Goal: Navigation & Orientation: Find specific page/section

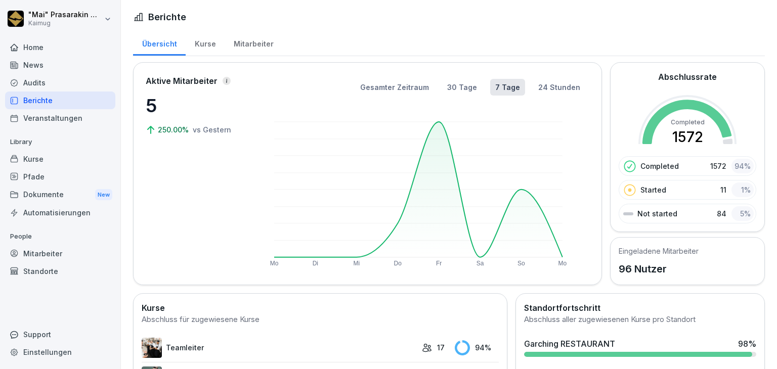
scroll to position [202, 0]
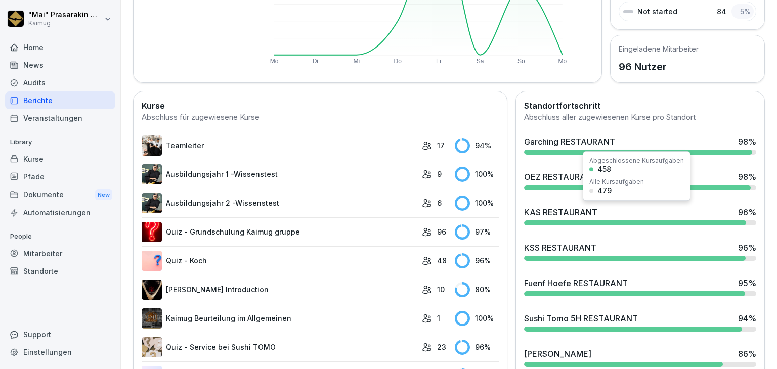
click at [561, 216] on div "KAS RESTAURANT" at bounding box center [560, 212] width 73 height 12
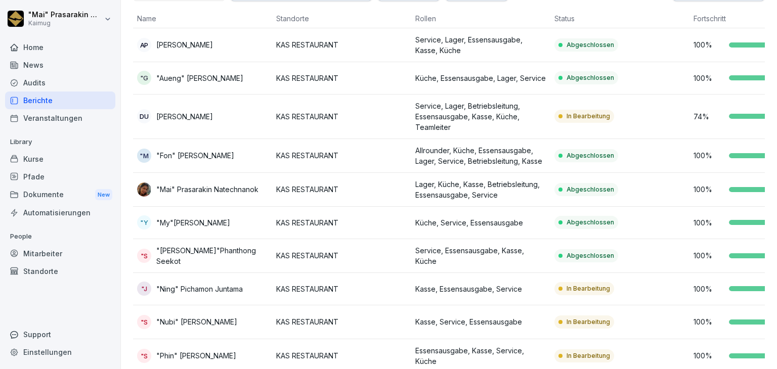
scroll to position [83, 0]
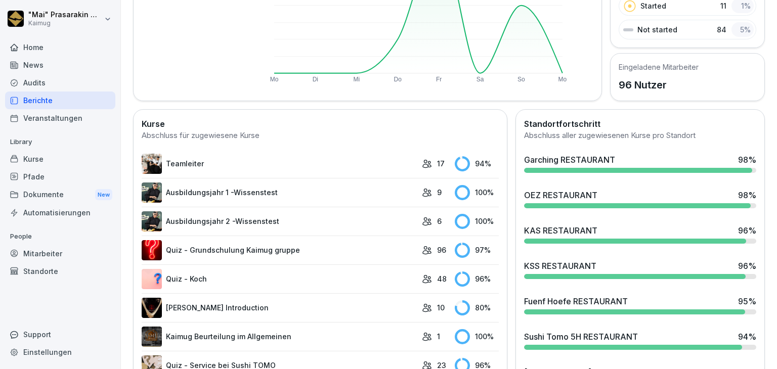
scroll to position [185, 0]
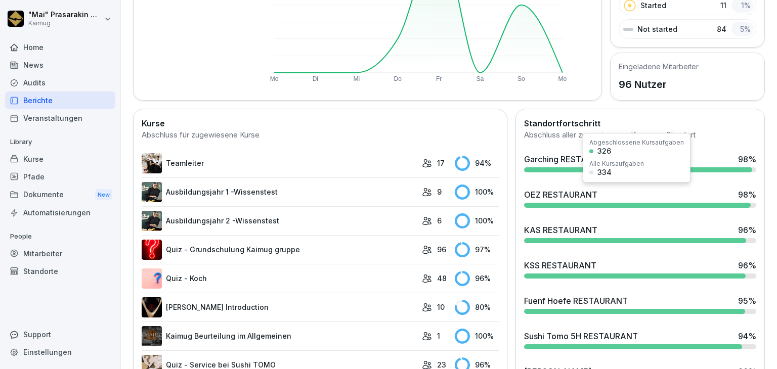
click at [557, 203] on div at bounding box center [637, 205] width 227 height 5
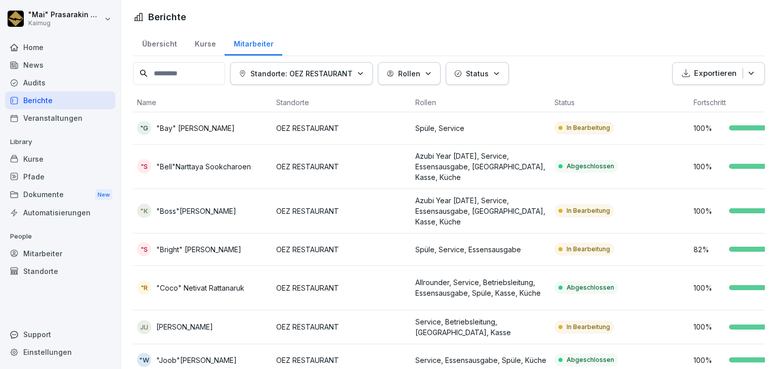
click at [167, 42] on div "Übersicht" at bounding box center [159, 43] width 53 height 26
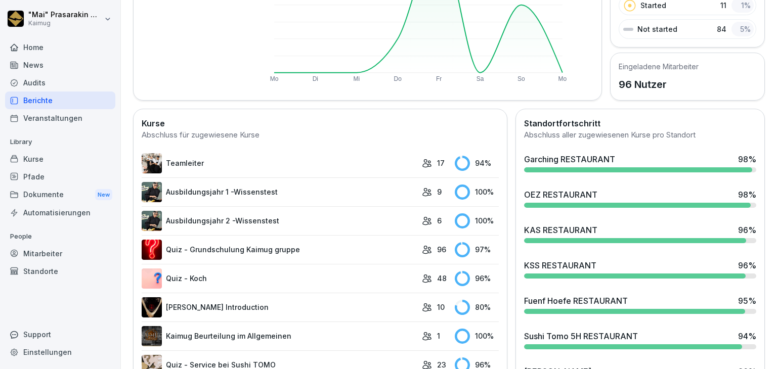
scroll to position [202, 0]
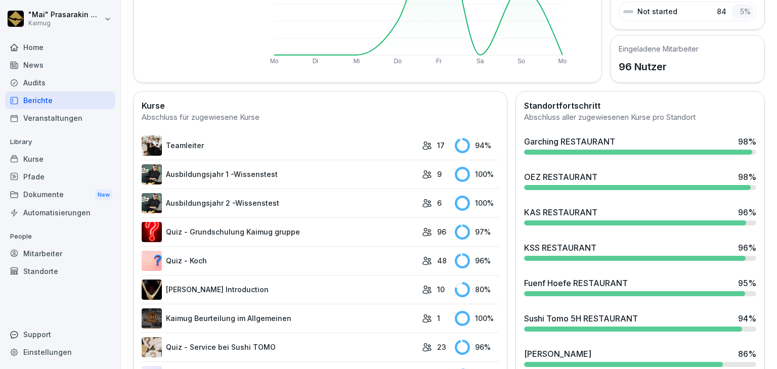
click at [551, 251] on div "KSS RESTAURANT" at bounding box center [560, 248] width 72 height 12
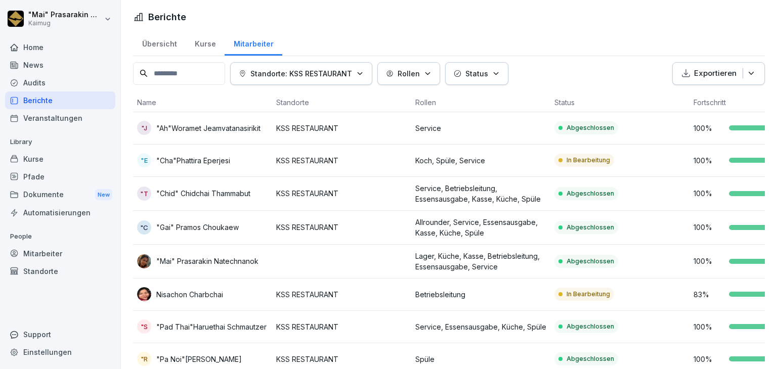
click at [153, 47] on div "Übersicht" at bounding box center [159, 43] width 53 height 26
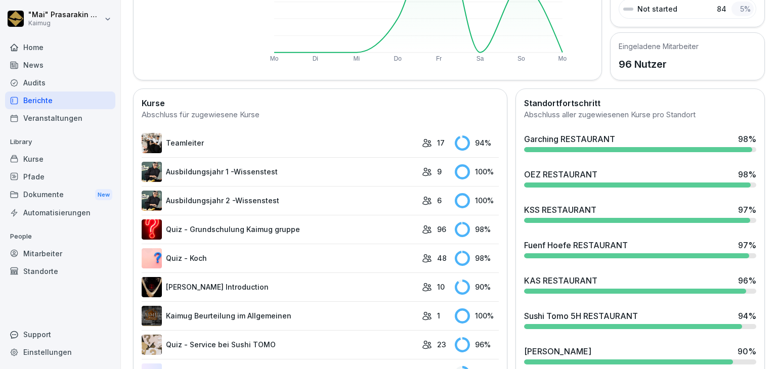
scroll to position [253, 0]
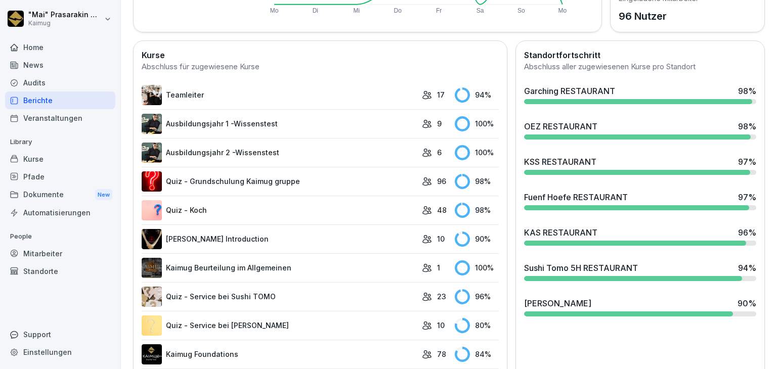
click at [537, 267] on div "Sushi Tomo 5H RESTAURANT" at bounding box center [581, 268] width 114 height 12
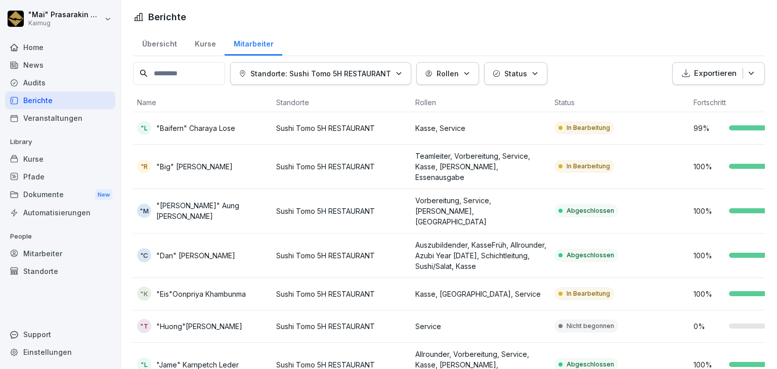
click at [164, 44] on div "Übersicht" at bounding box center [159, 43] width 53 height 26
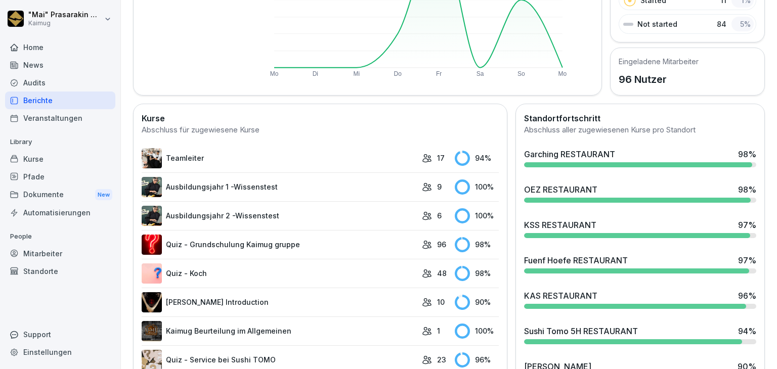
scroll to position [202, 0]
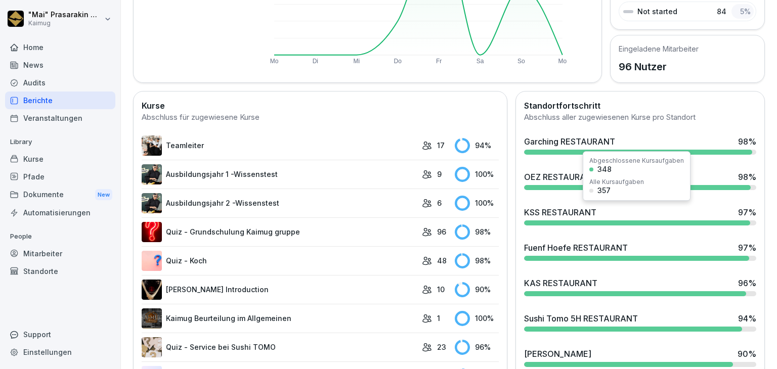
click at [543, 208] on div "KSS RESTAURANT" at bounding box center [560, 212] width 72 height 12
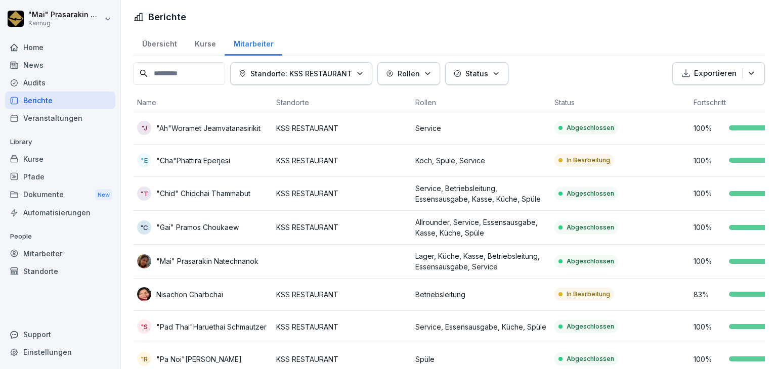
click at [164, 40] on div "Übersicht" at bounding box center [159, 43] width 53 height 26
